Goal: Task Accomplishment & Management: Complete application form

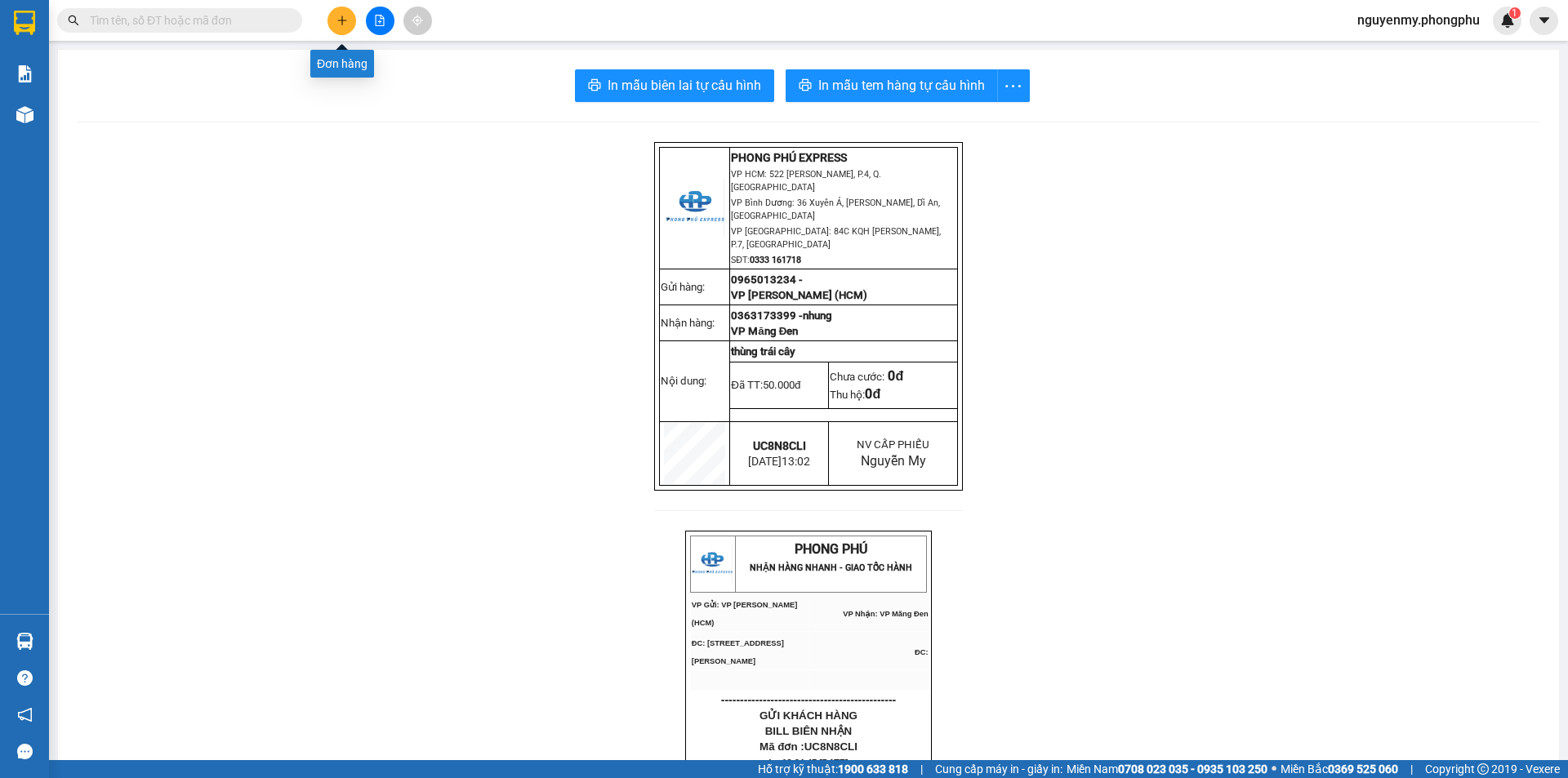
click at [349, 26] on button at bounding box center [341, 20] width 28 height 28
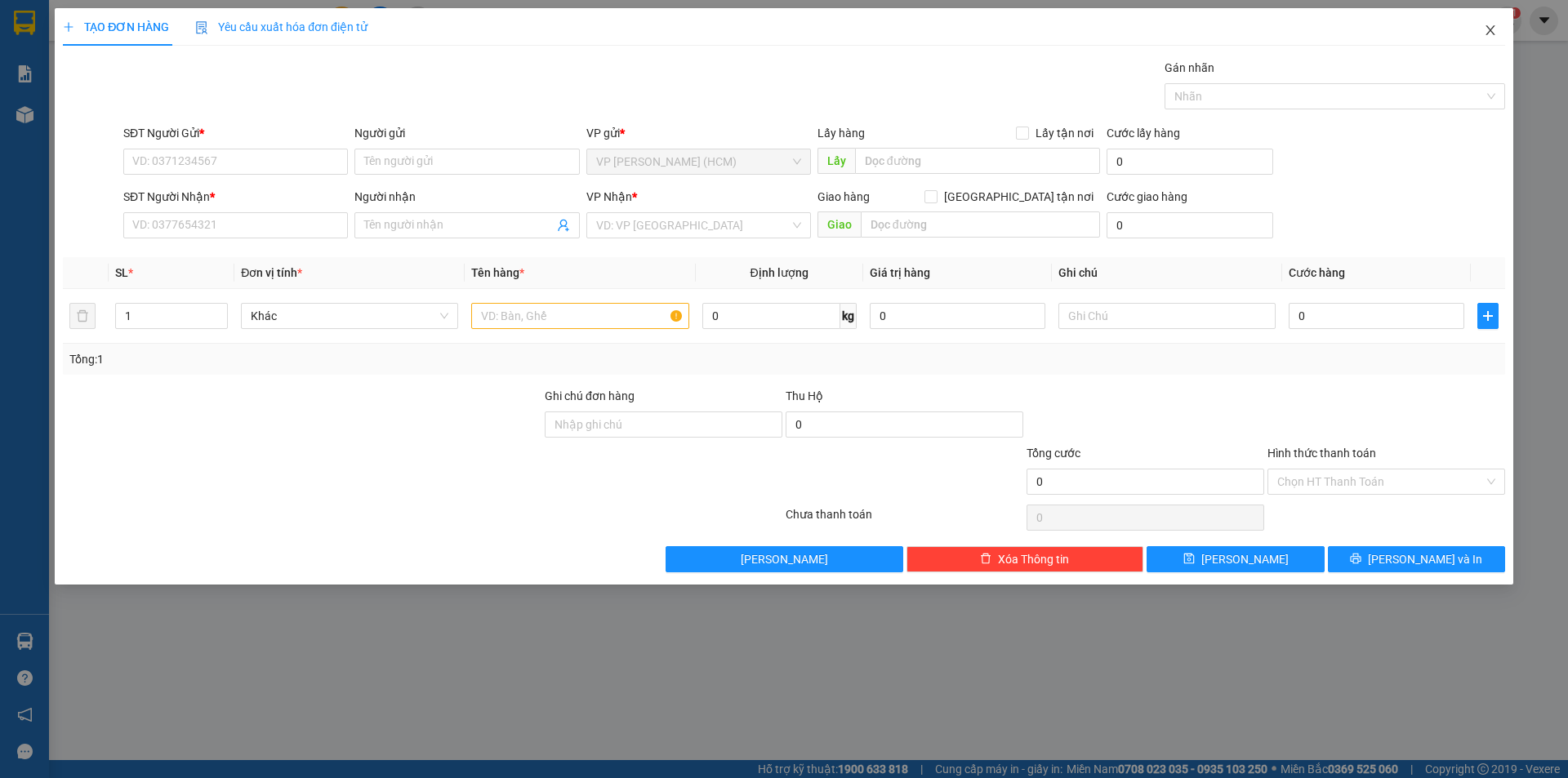
click at [1488, 27] on icon "close" at bounding box center [1490, 30] width 9 height 10
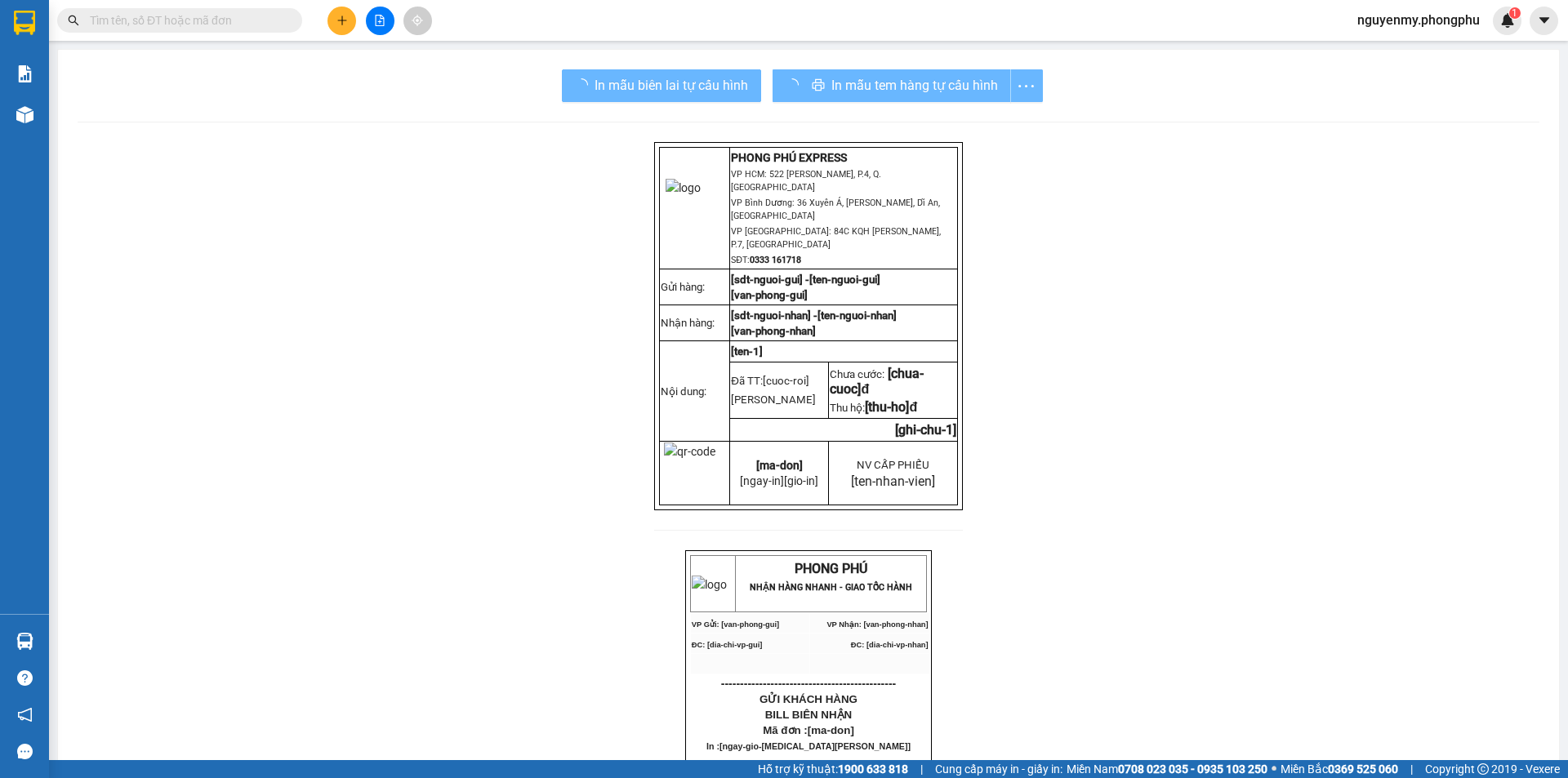
click at [163, 22] on input "text" at bounding box center [186, 20] width 193 height 18
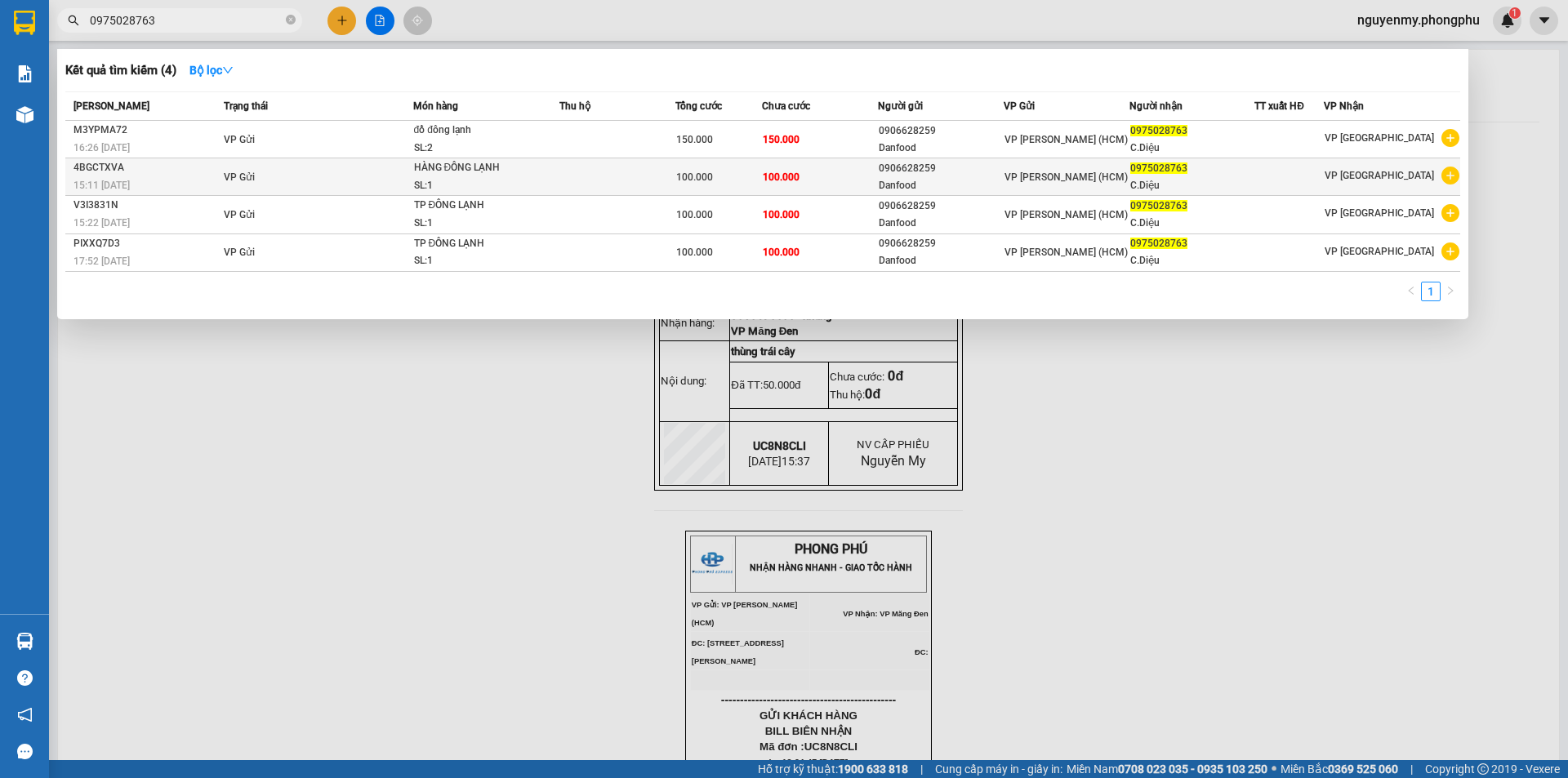
type input "0975028763"
click at [1448, 174] on icon "plus-circle" at bounding box center [1450, 175] width 18 height 18
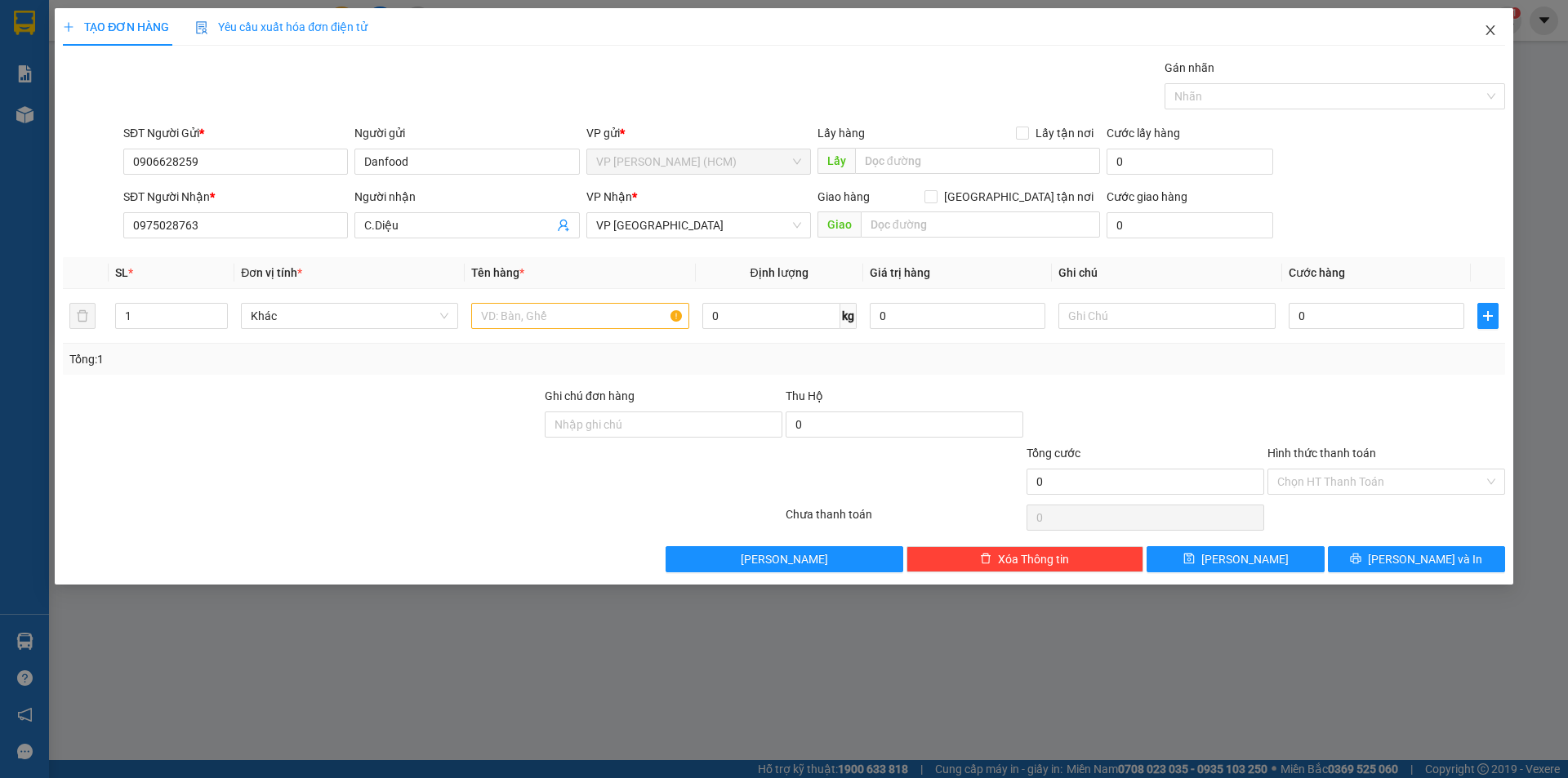
click at [1487, 29] on icon "close" at bounding box center [1490, 29] width 13 height 13
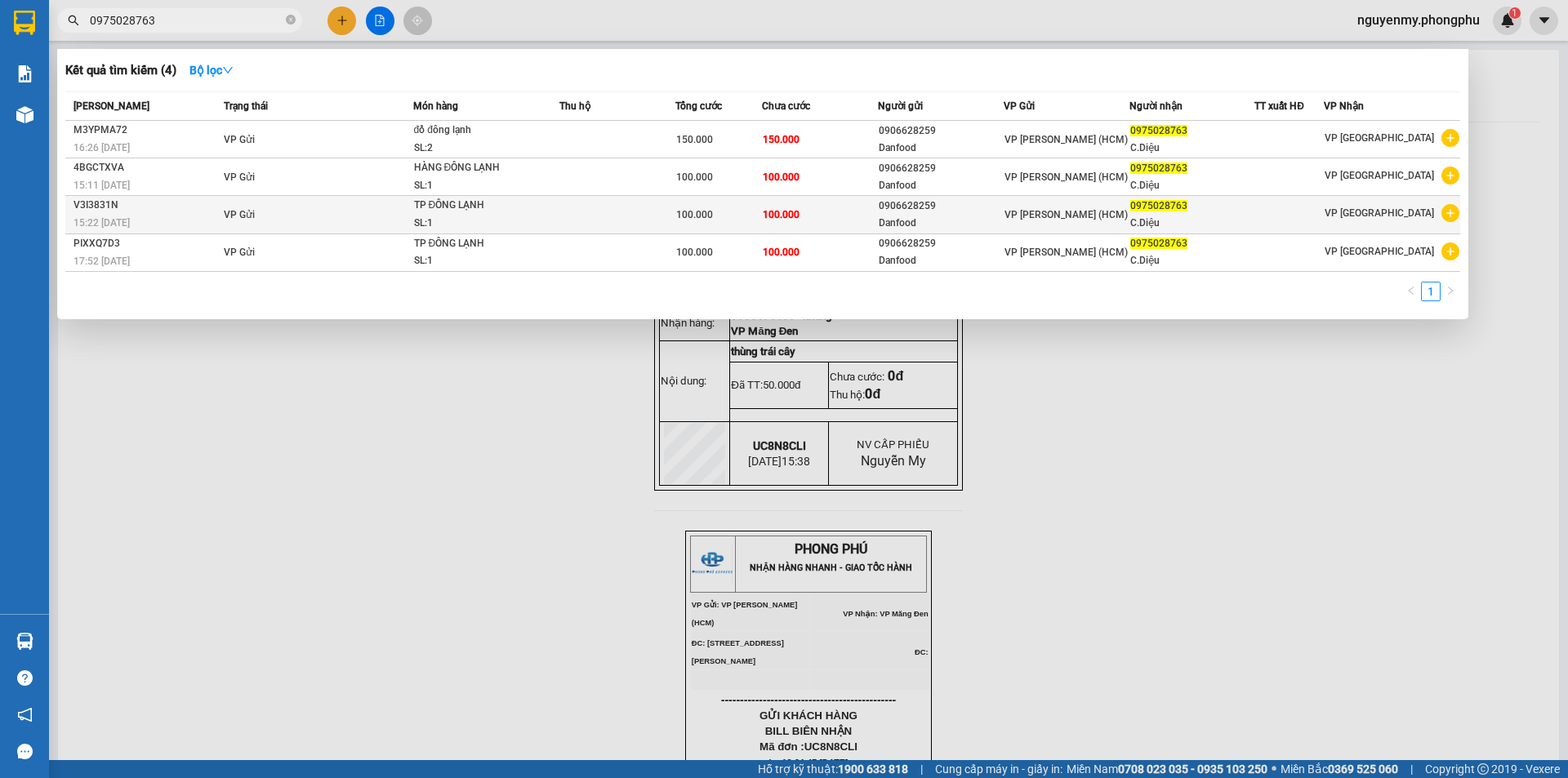
click at [1451, 214] on icon "plus-circle" at bounding box center [1450, 213] width 18 height 18
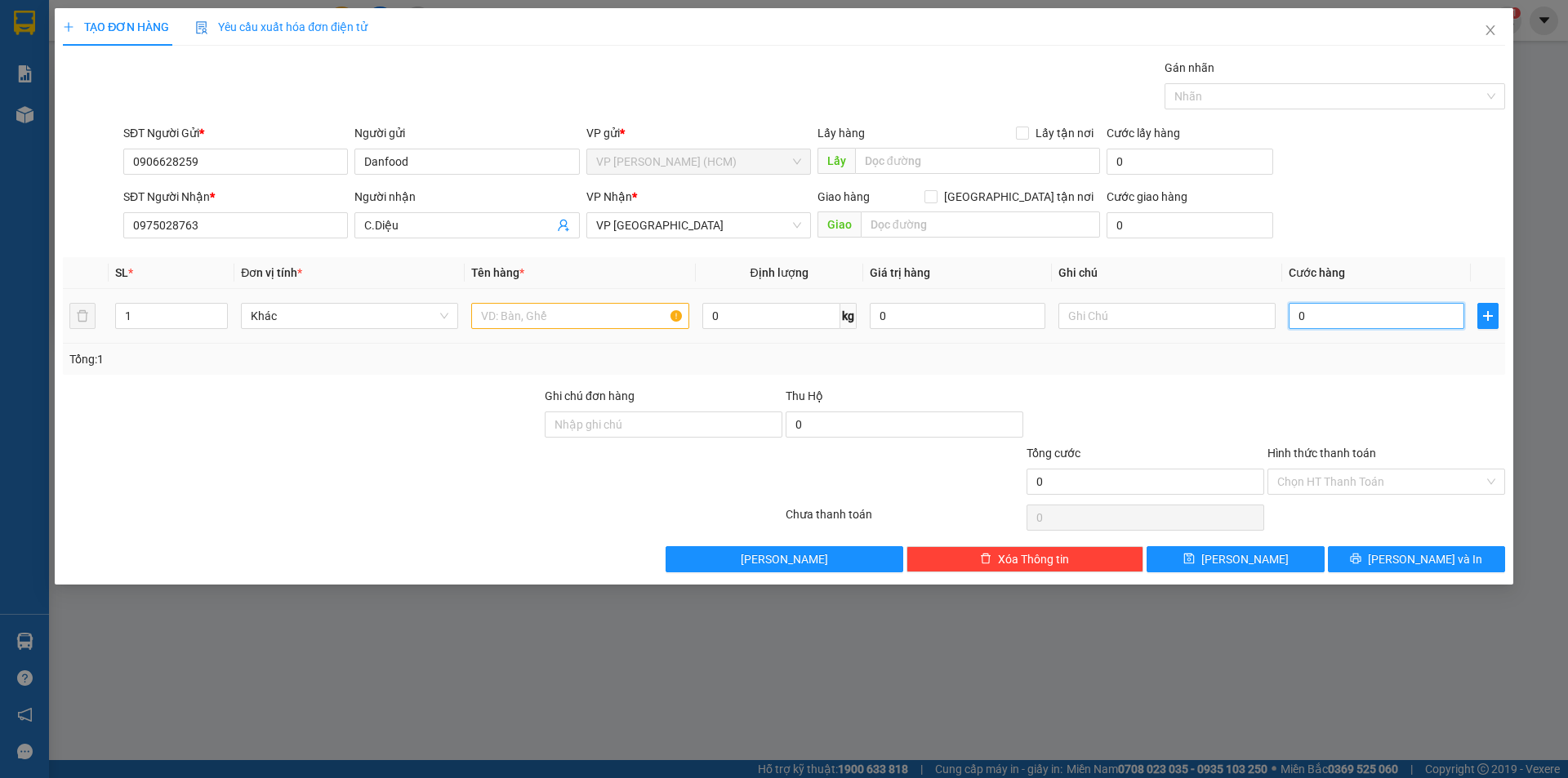
click at [1320, 305] on input "0" at bounding box center [1377, 316] width 176 height 26
type input "1"
type input "10"
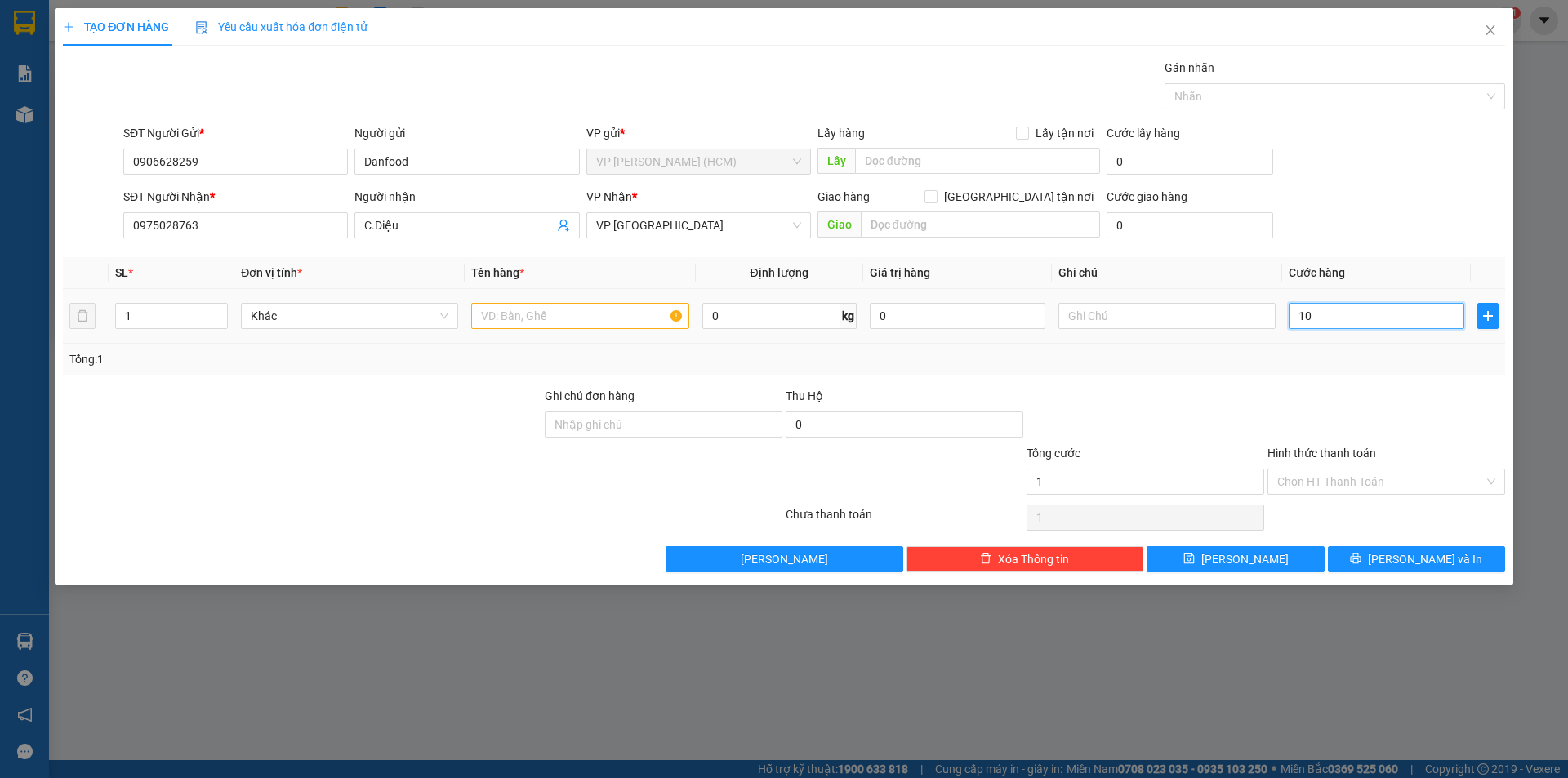
type input "10"
type input "100"
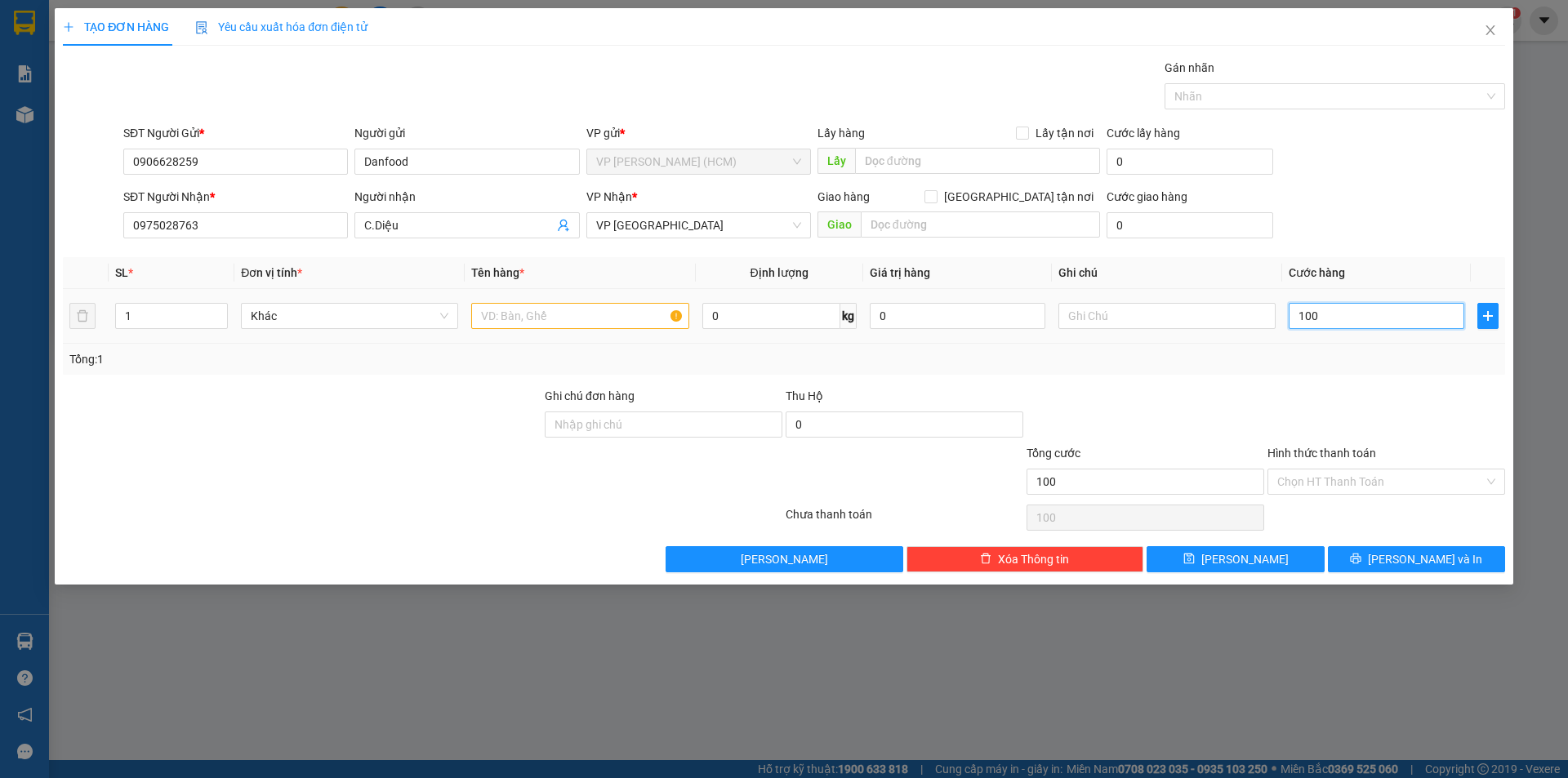
type input "1.000"
type input "10.000"
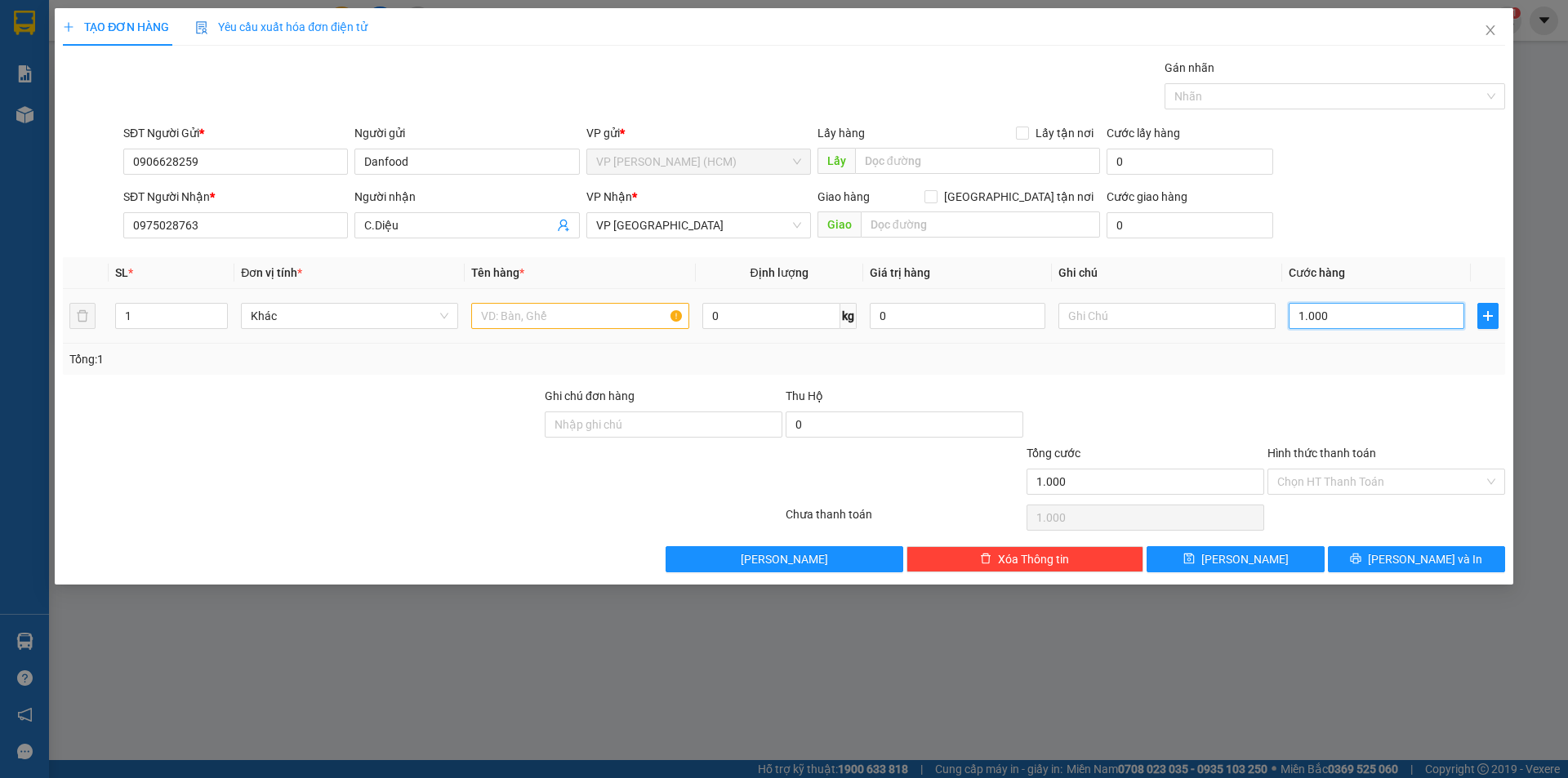
type input "10.000"
type input "100.000"
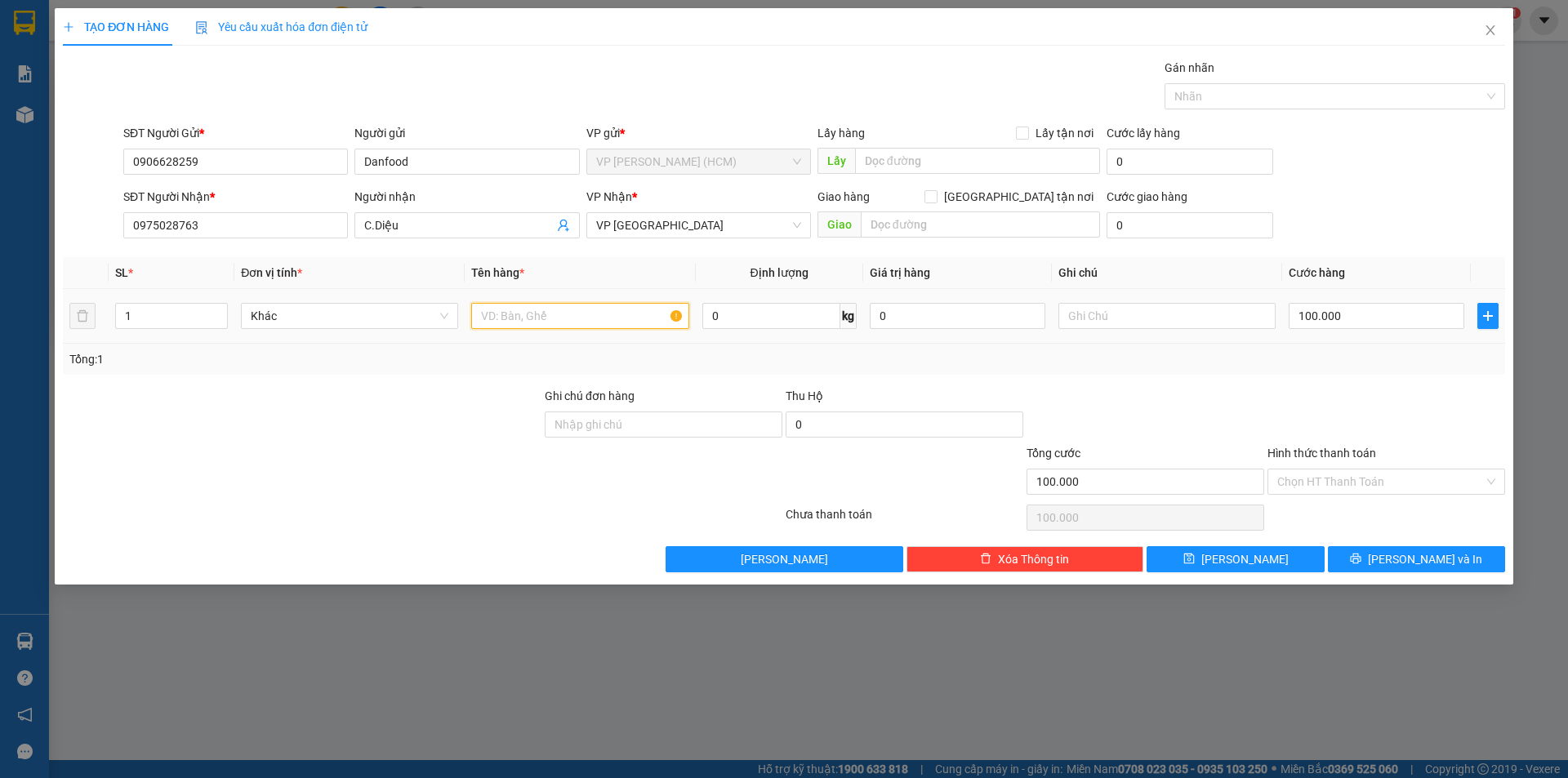
click at [619, 321] on input "text" at bounding box center [579, 316] width 217 height 26
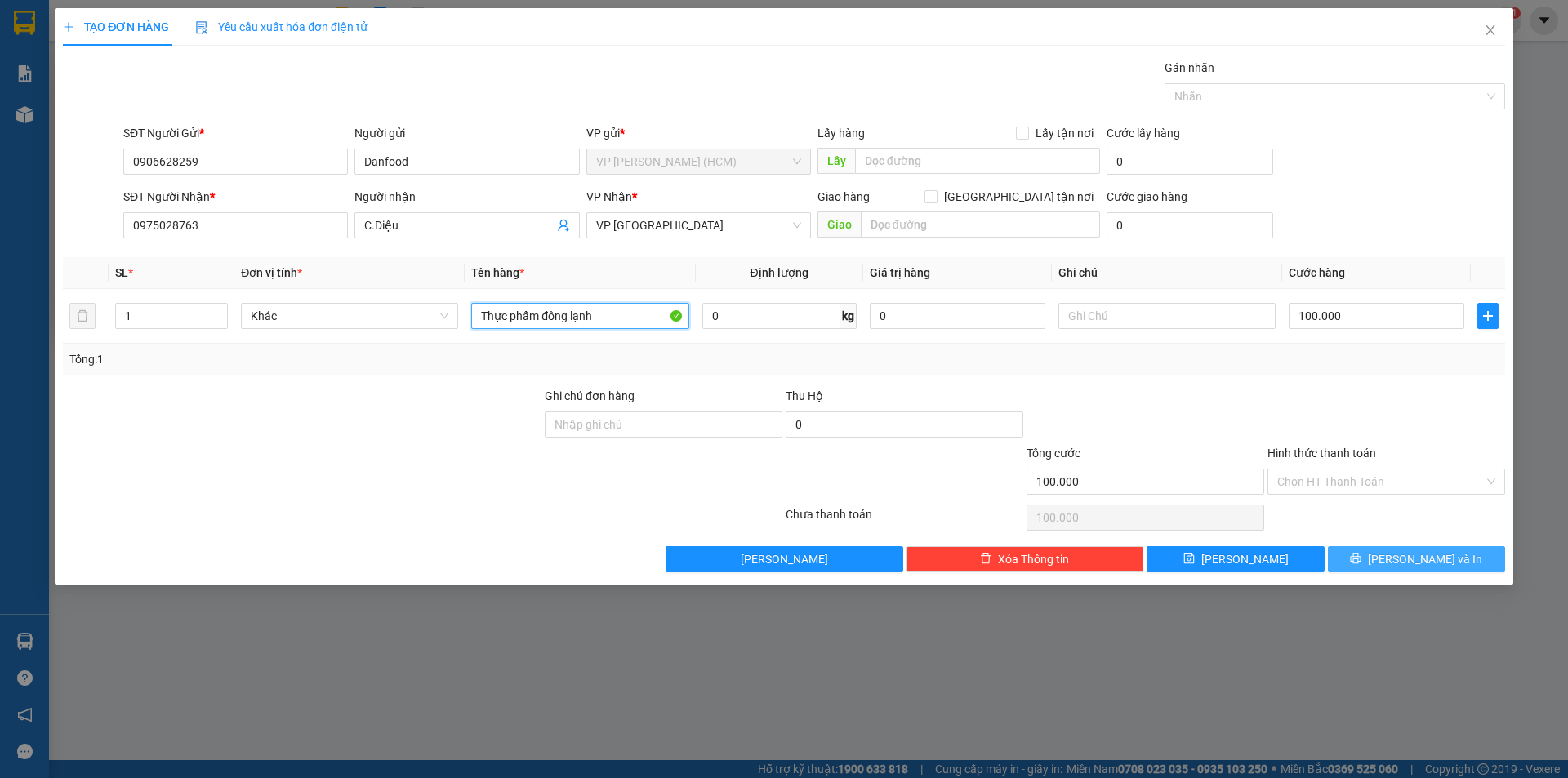
type input "Thực phẩm đông lạnh"
click at [1361, 560] on icon "printer" at bounding box center [1355, 559] width 12 height 12
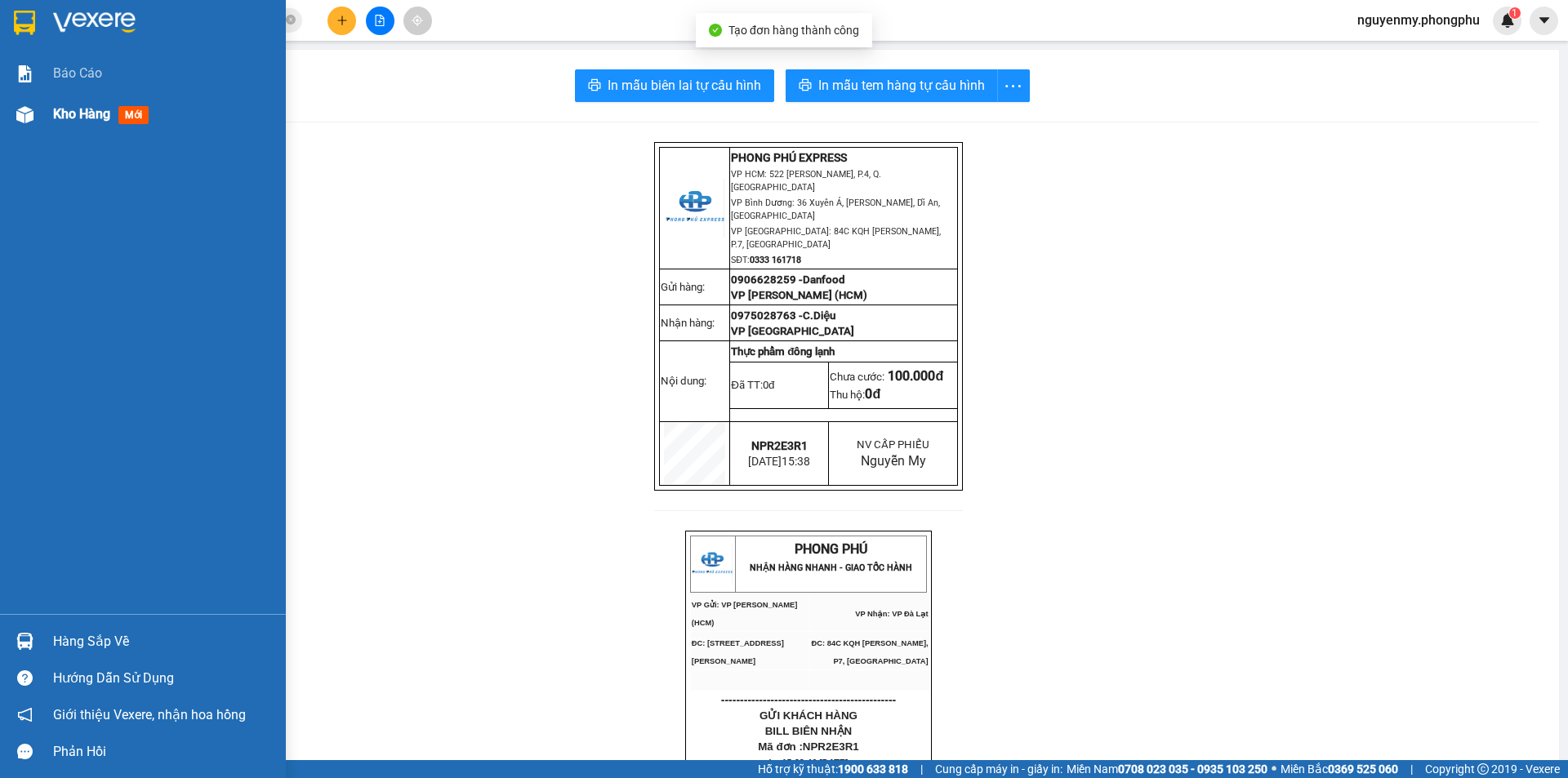
click at [22, 103] on div at bounding box center [24, 114] width 28 height 28
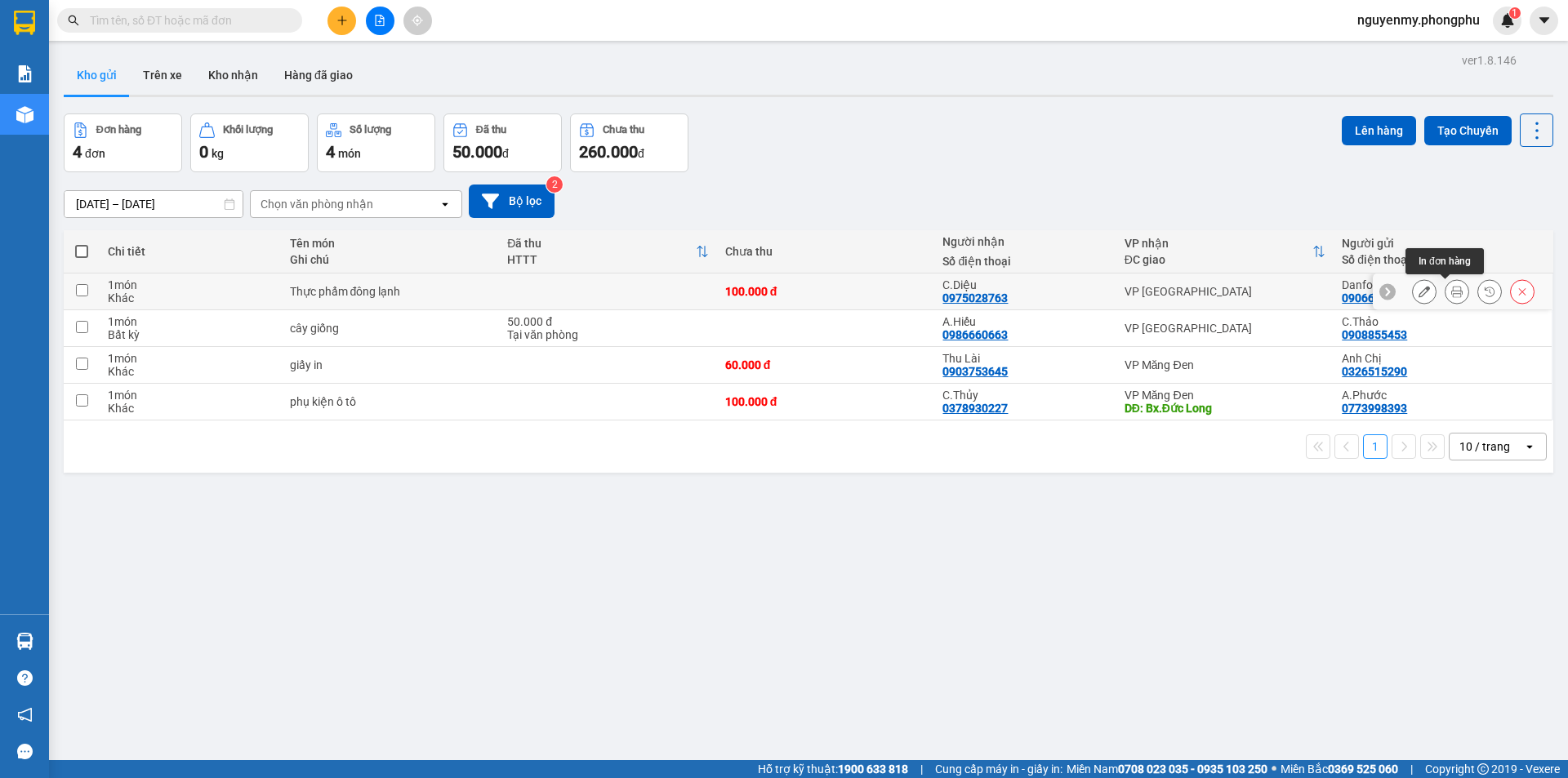
click at [1445, 299] on button at bounding box center [1456, 292] width 22 height 28
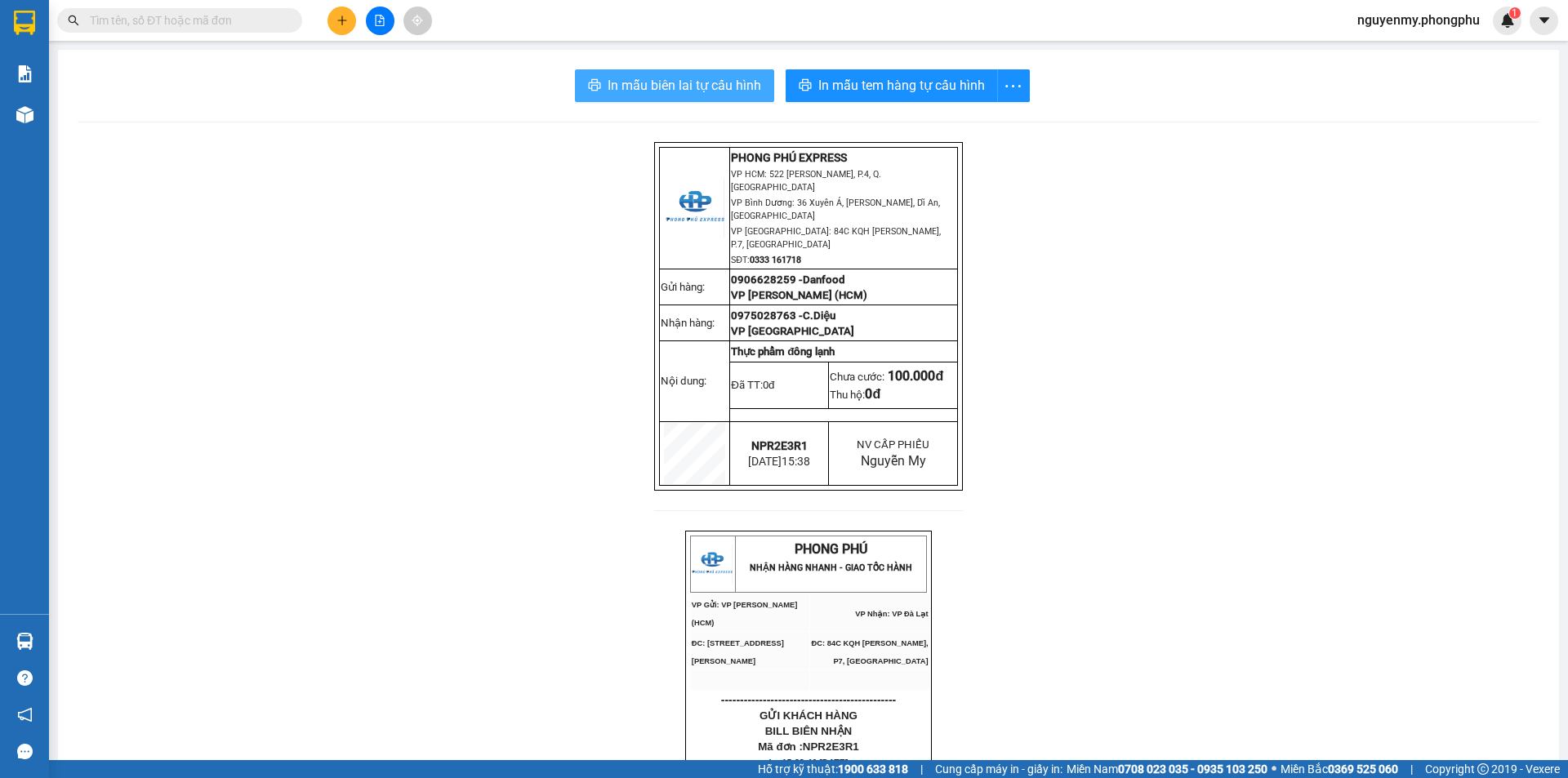
click at [678, 77] on span "In mẫu biên lai tự cấu hình" at bounding box center [684, 85] width 153 height 20
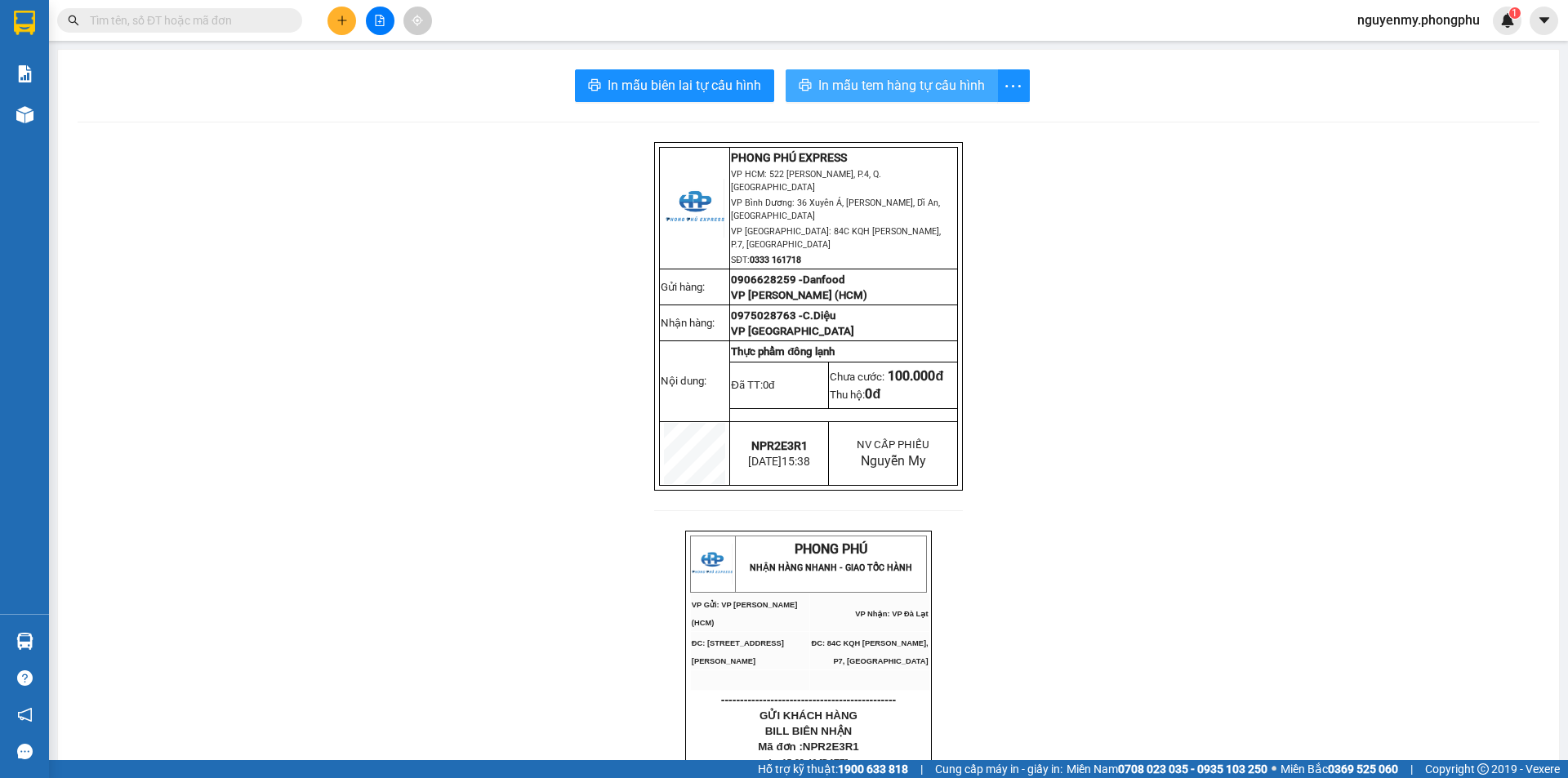
click at [898, 78] on span "In mẫu tem hàng tự cấu hình" at bounding box center [901, 85] width 167 height 20
